Goal: Information Seeking & Learning: Understand process/instructions

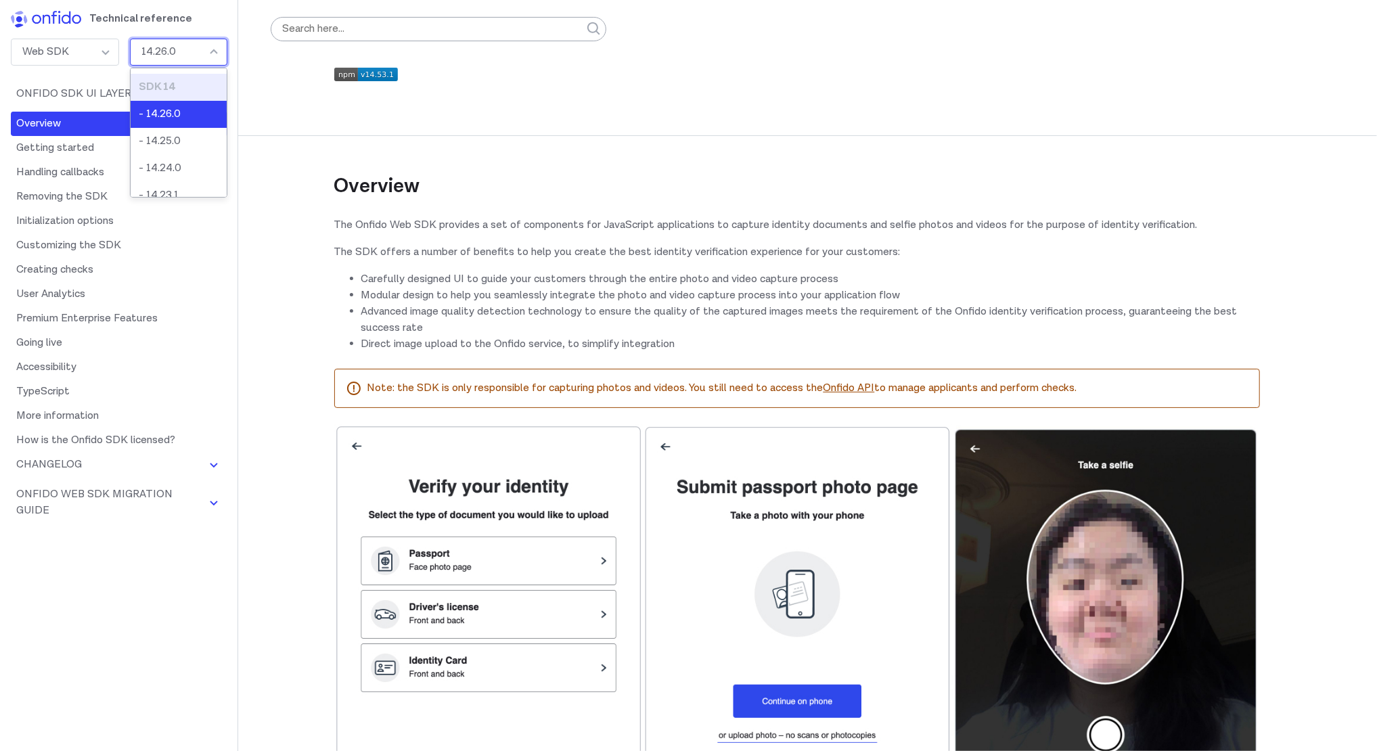
click at [187, 52] on div "14.26.0" at bounding box center [178, 52] width 97 height 27
click at [545, 309] on li "Advanced image quality detection technology to ensure the quality of the captur…" at bounding box center [810, 320] width 898 height 32
click at [116, 60] on div "Web SDK" at bounding box center [65, 52] width 108 height 27
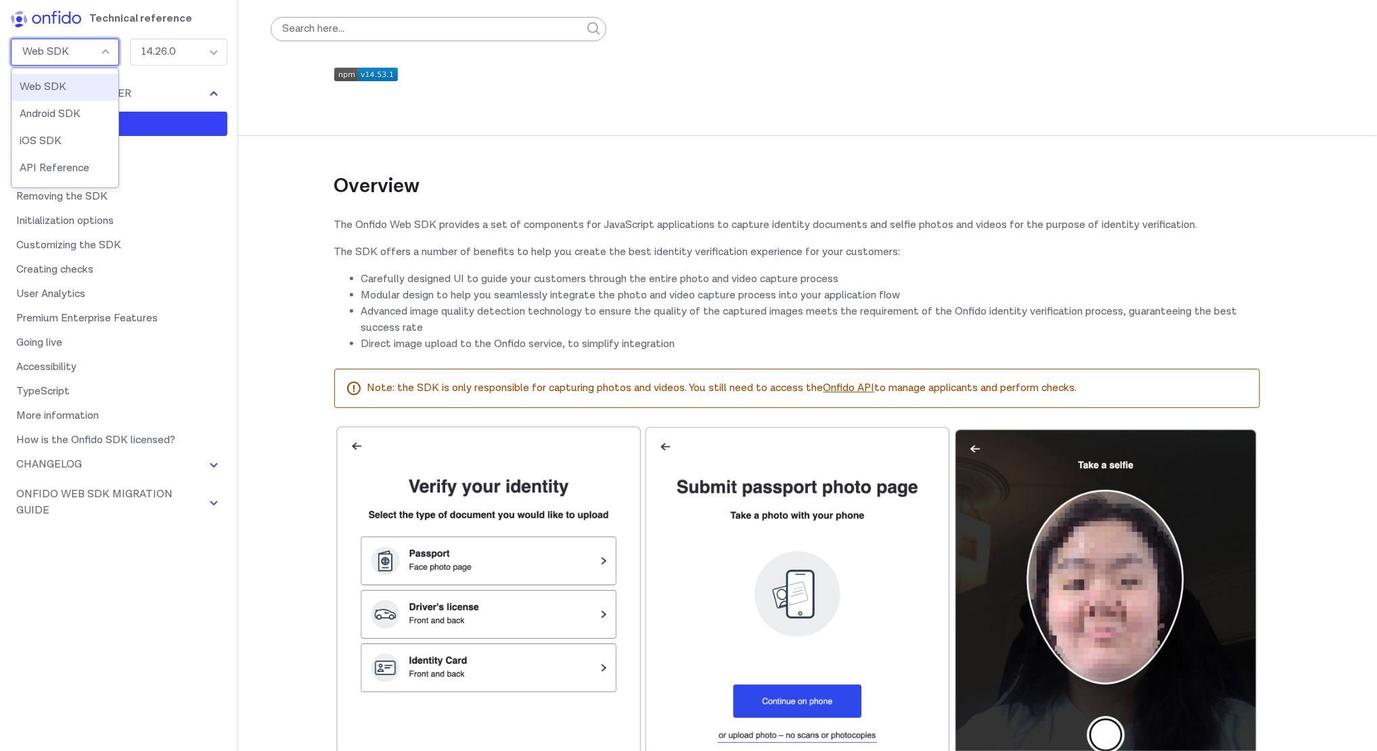
click at [449, 79] on p at bounding box center [797, 77] width 926 height 19
click at [116, 485] on button "Onfido Web SDK Migration Guide" at bounding box center [119, 502] width 216 height 41
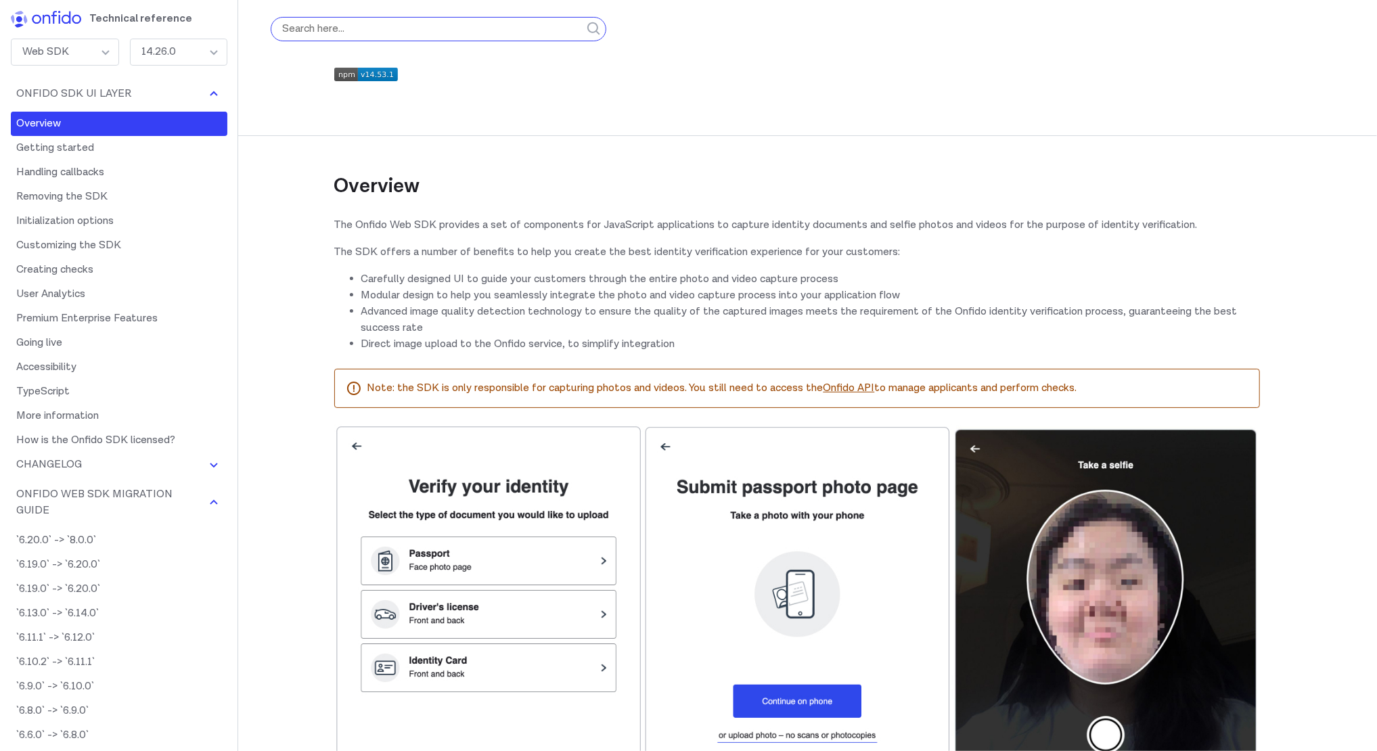
click at [474, 27] on input "search" at bounding box center [439, 29] width 336 height 24
paste input "6.15.2"
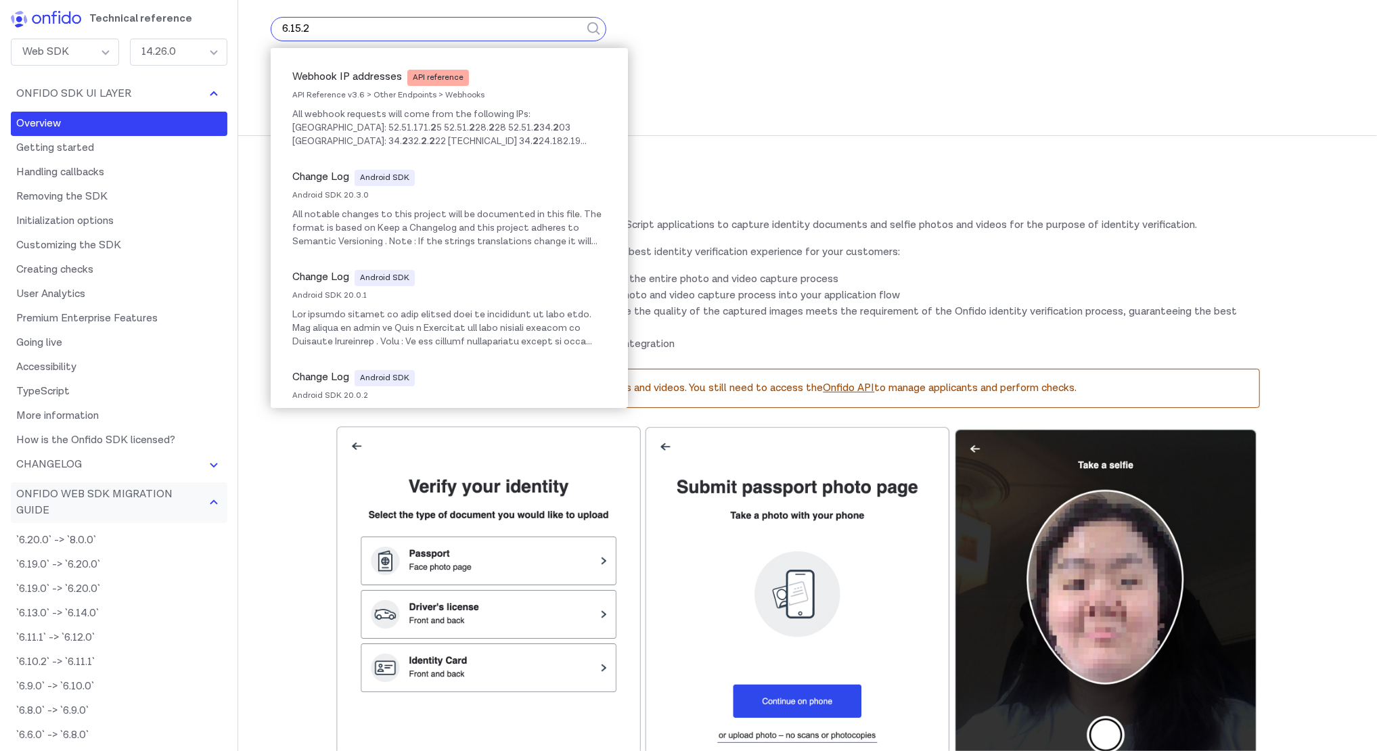
type input "6.15.2"
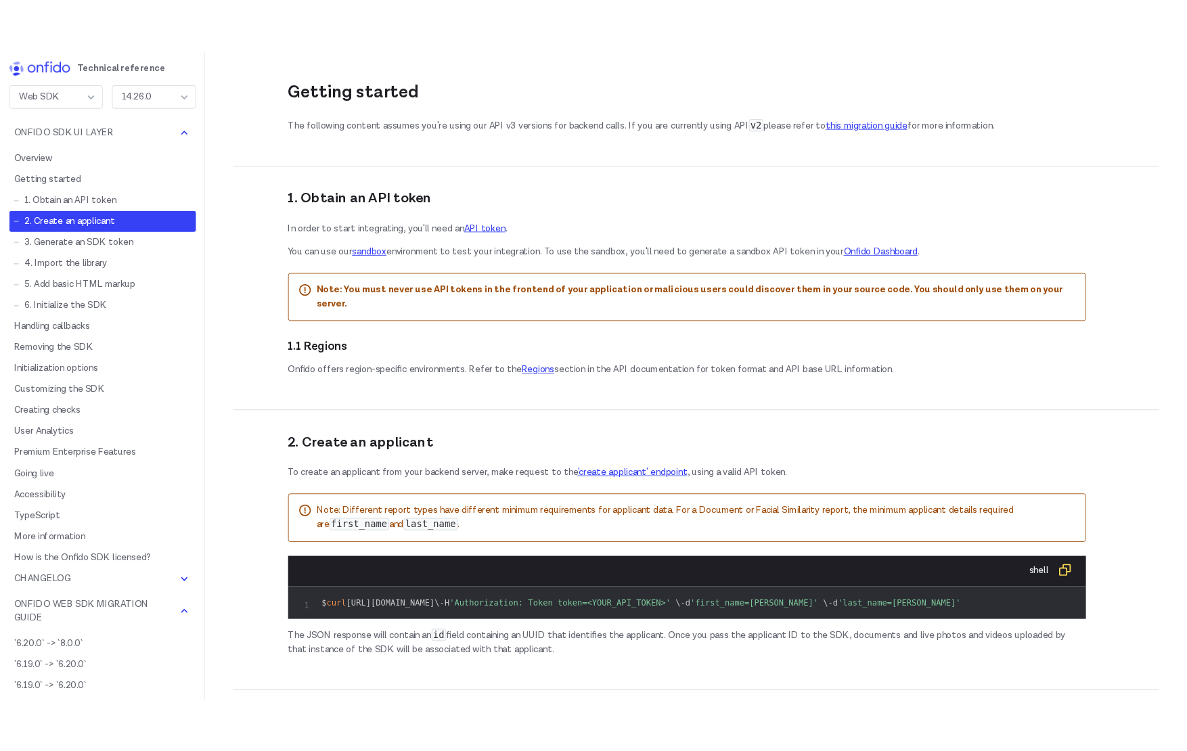
scroll to position [774, 0]
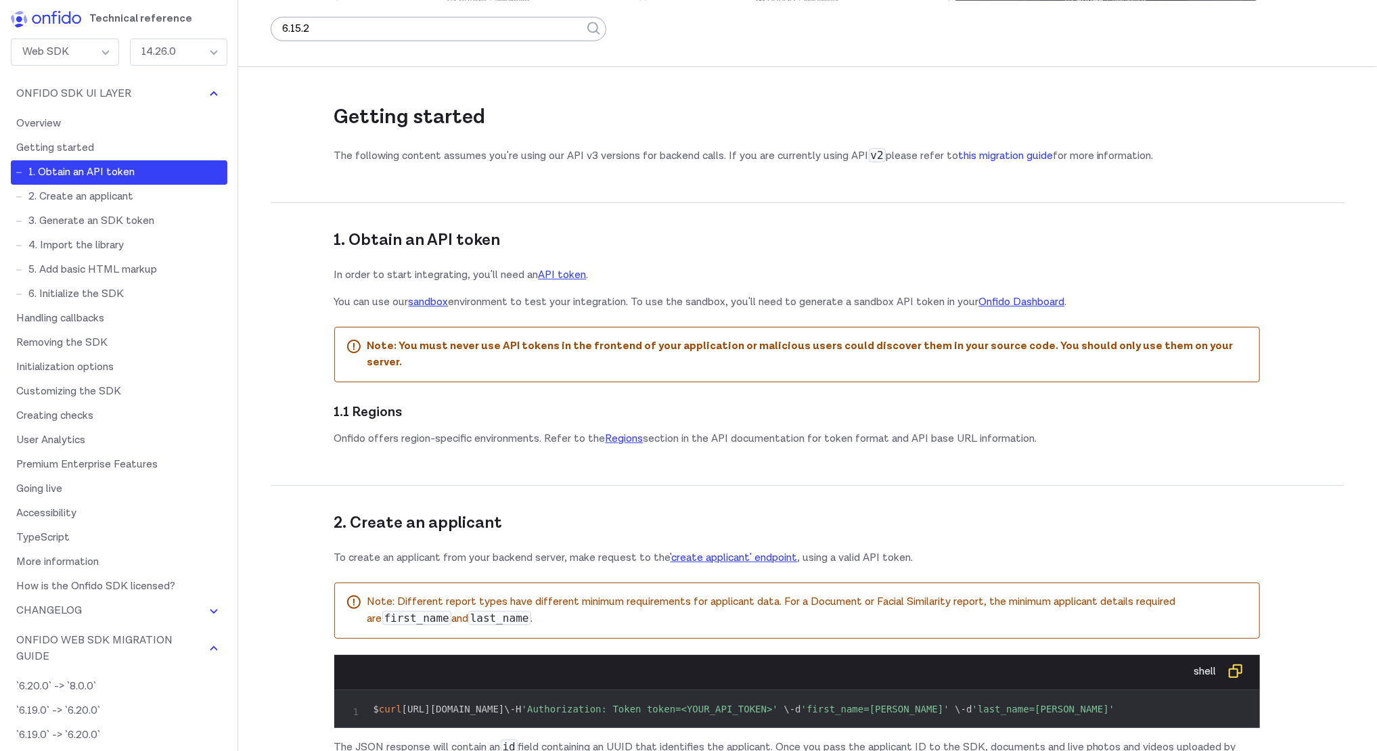
click at [1003, 160] on link "this migration guide" at bounding box center [1005, 156] width 95 height 14
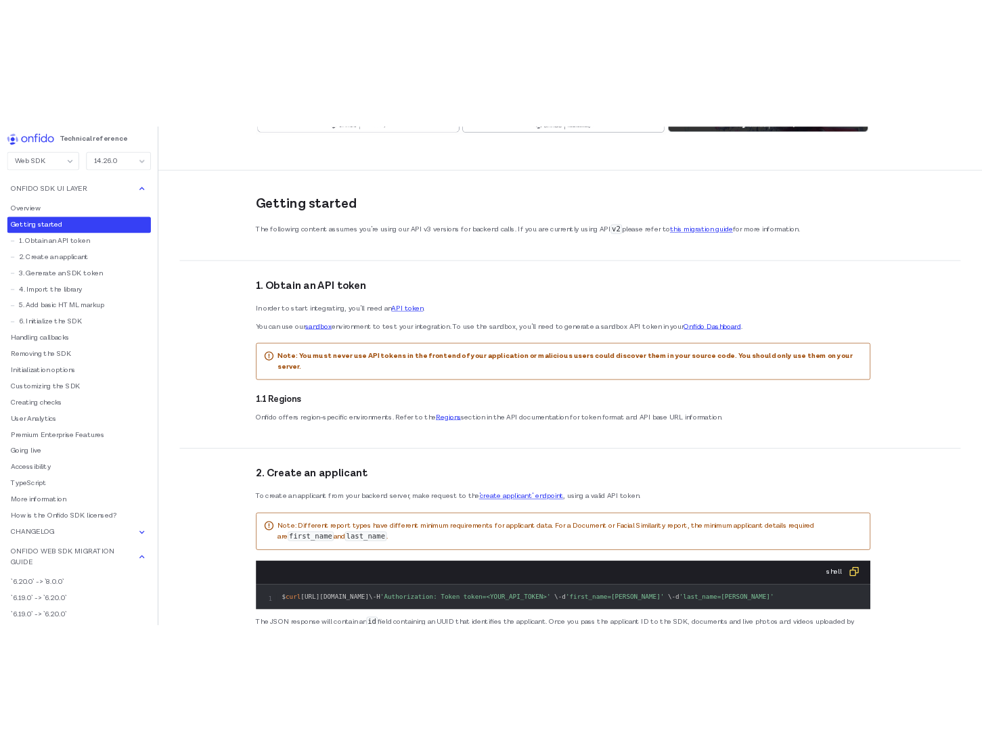
scroll to position [775, 0]
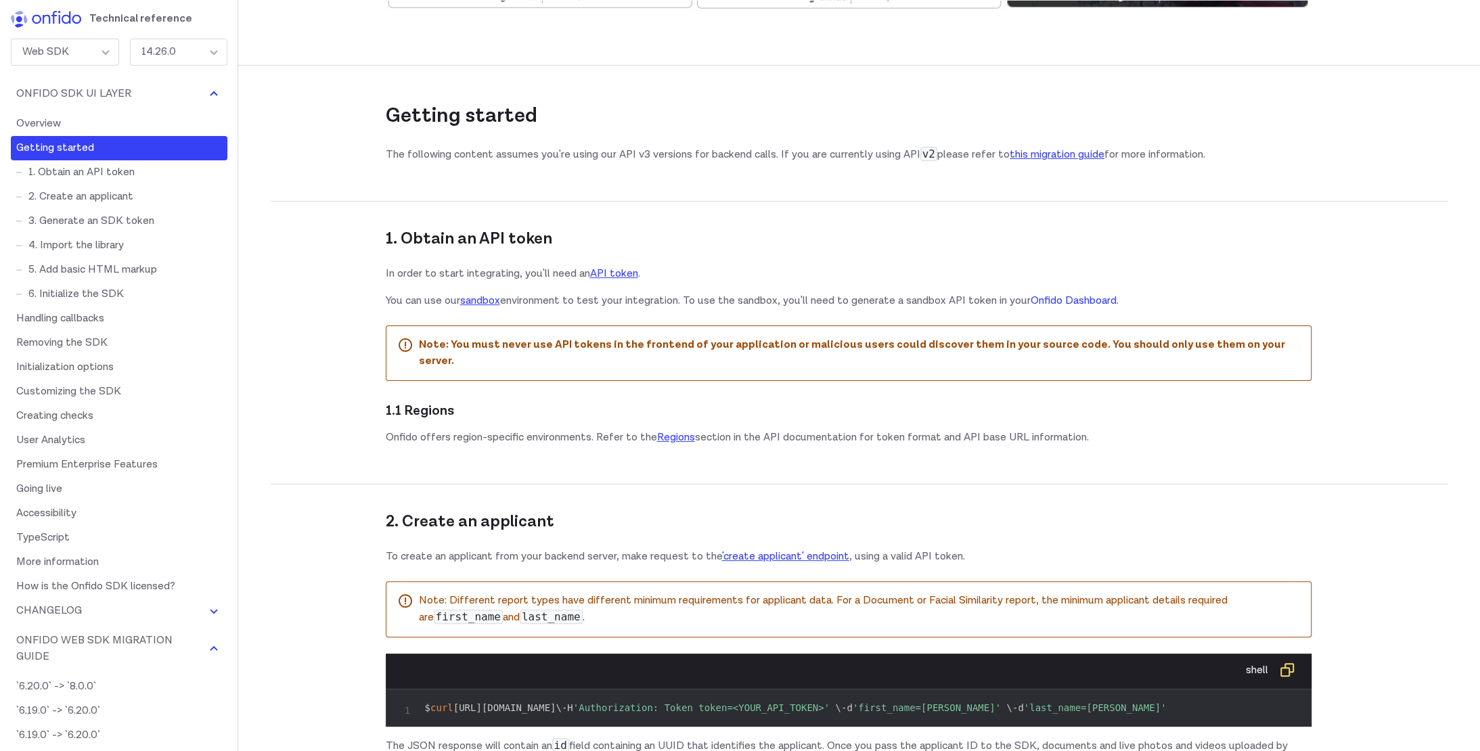
click at [1082, 298] on link "Onfido Dashboard" at bounding box center [1073, 301] width 86 height 14
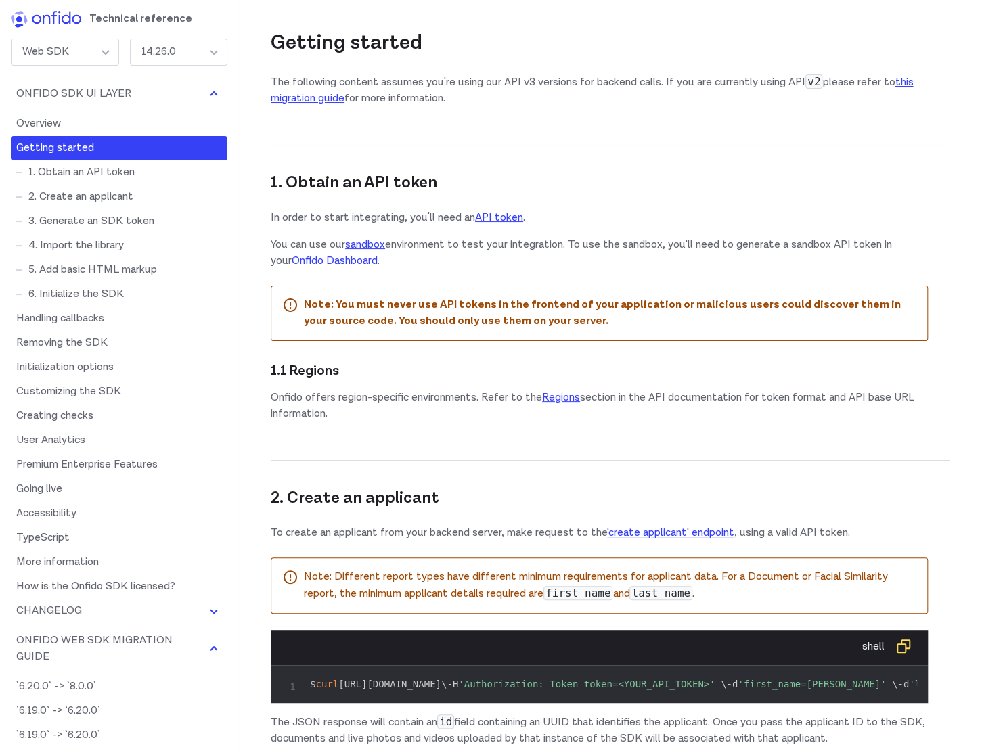
scroll to position [777, 0]
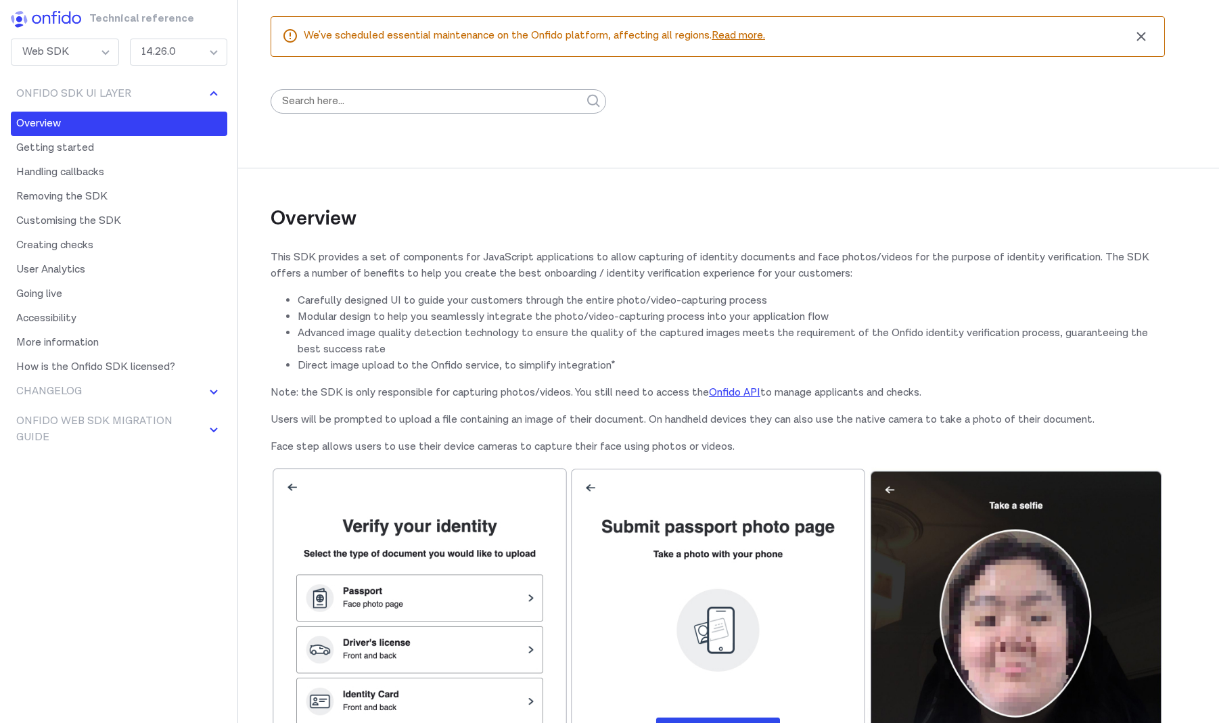
scroll to position [1, 0]
